Goal: Information Seeking & Learning: Stay updated

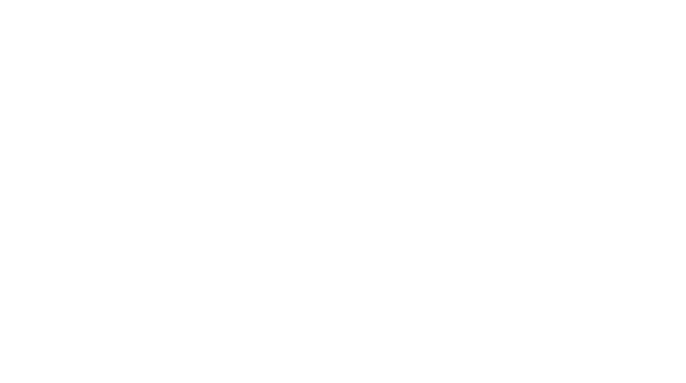
click at [524, 24] on link "News" at bounding box center [524, 24] width 19 height 13
